Goal: Use online tool/utility: Utilize a website feature to perform a specific function

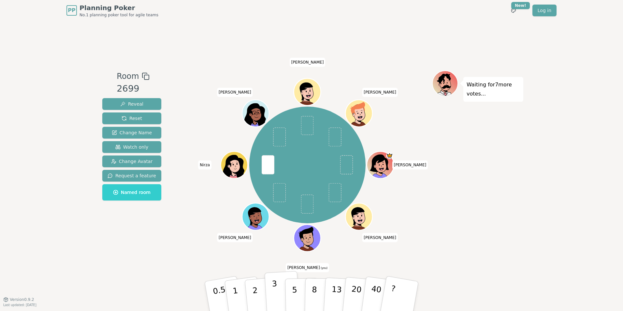
click at [278, 287] on button "3" at bounding box center [282, 296] width 36 height 51
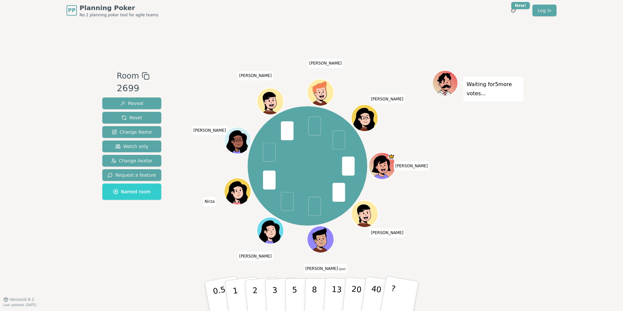
click at [609, 126] on div "PP Planning Poker No.1 planning poker tool for agile teams Toggle theme New! Lo…" at bounding box center [311, 155] width 623 height 311
click at [295, 287] on p "5" at bounding box center [295, 295] width 6 height 35
click at [602, 184] on div "PP Planning Poker No.1 planning poker tool for agile teams Toggle theme New! Lo…" at bounding box center [311, 155] width 623 height 311
click at [313, 287] on p "8" at bounding box center [314, 295] width 6 height 35
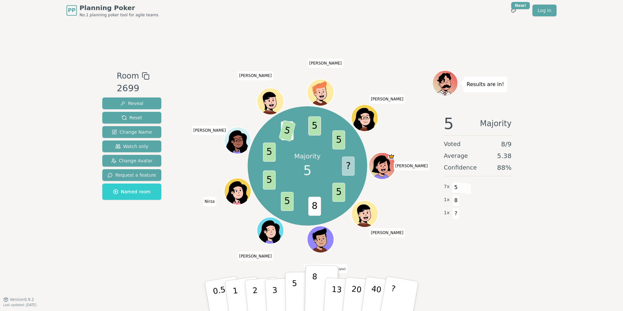
click at [296, 287] on p "5" at bounding box center [295, 295] width 6 height 35
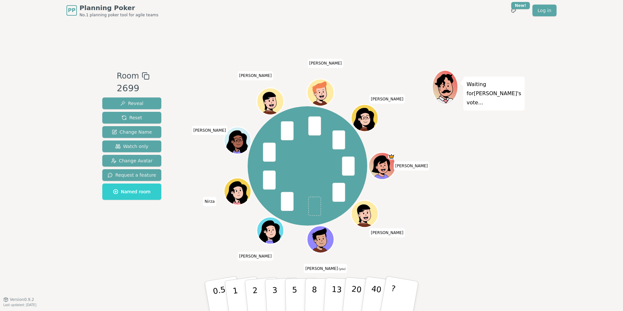
click at [294, 291] on p "5" at bounding box center [295, 302] width 6 height 35
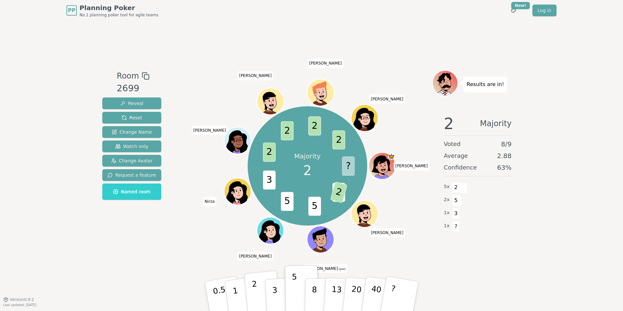
click at [253, 291] on p "2" at bounding box center [255, 297] width 8 height 36
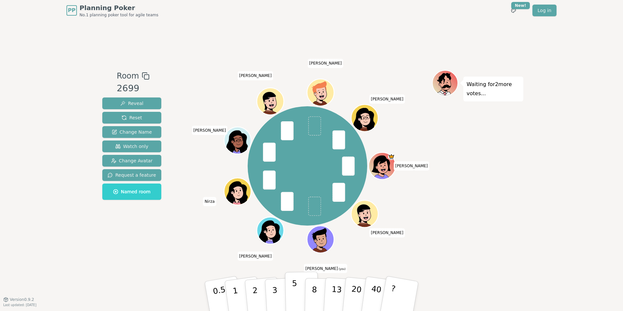
click at [294, 286] on p "5" at bounding box center [295, 295] width 6 height 35
